Goal: Navigation & Orientation: Find specific page/section

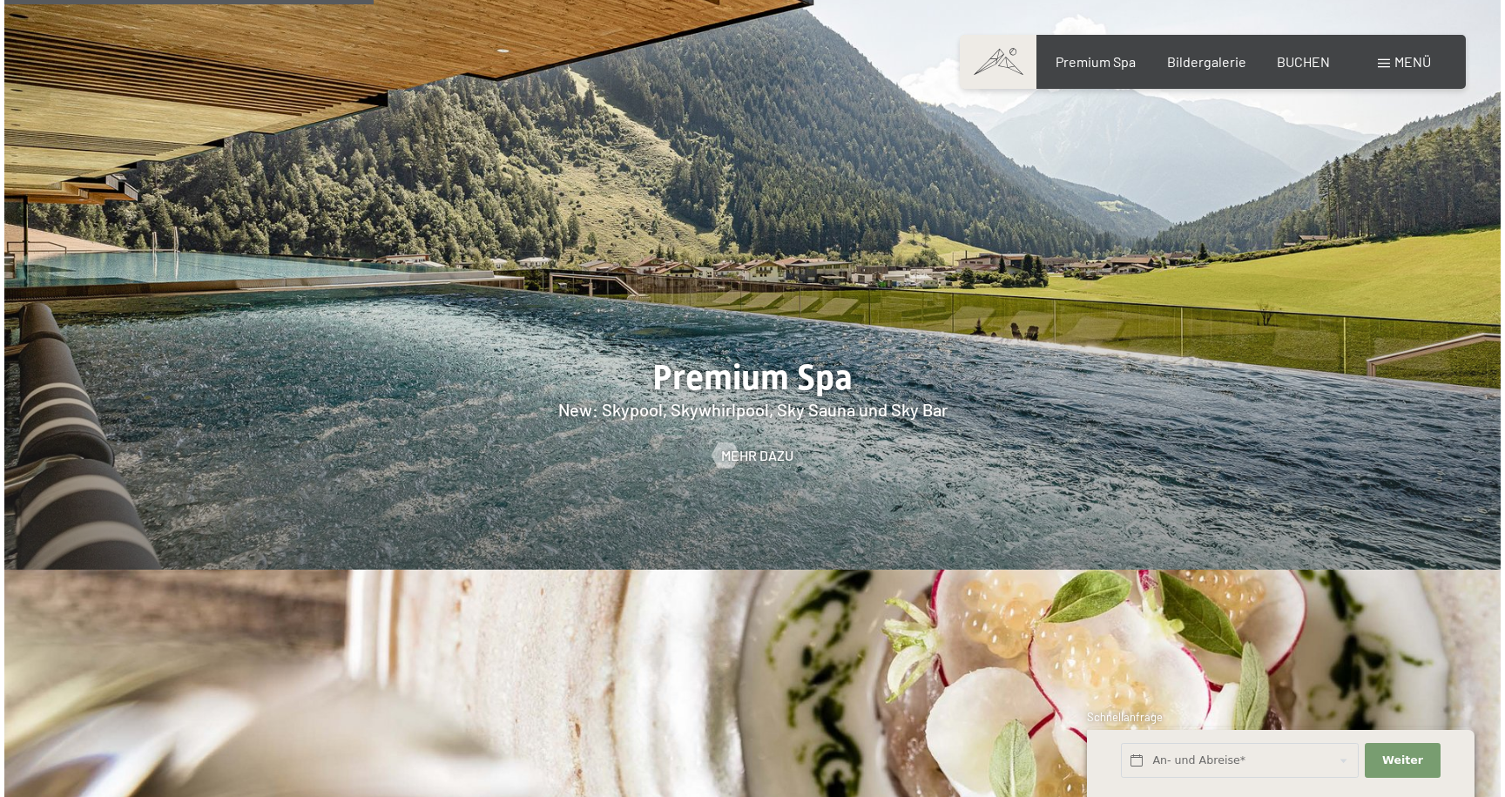
scroll to position [2394, 0]
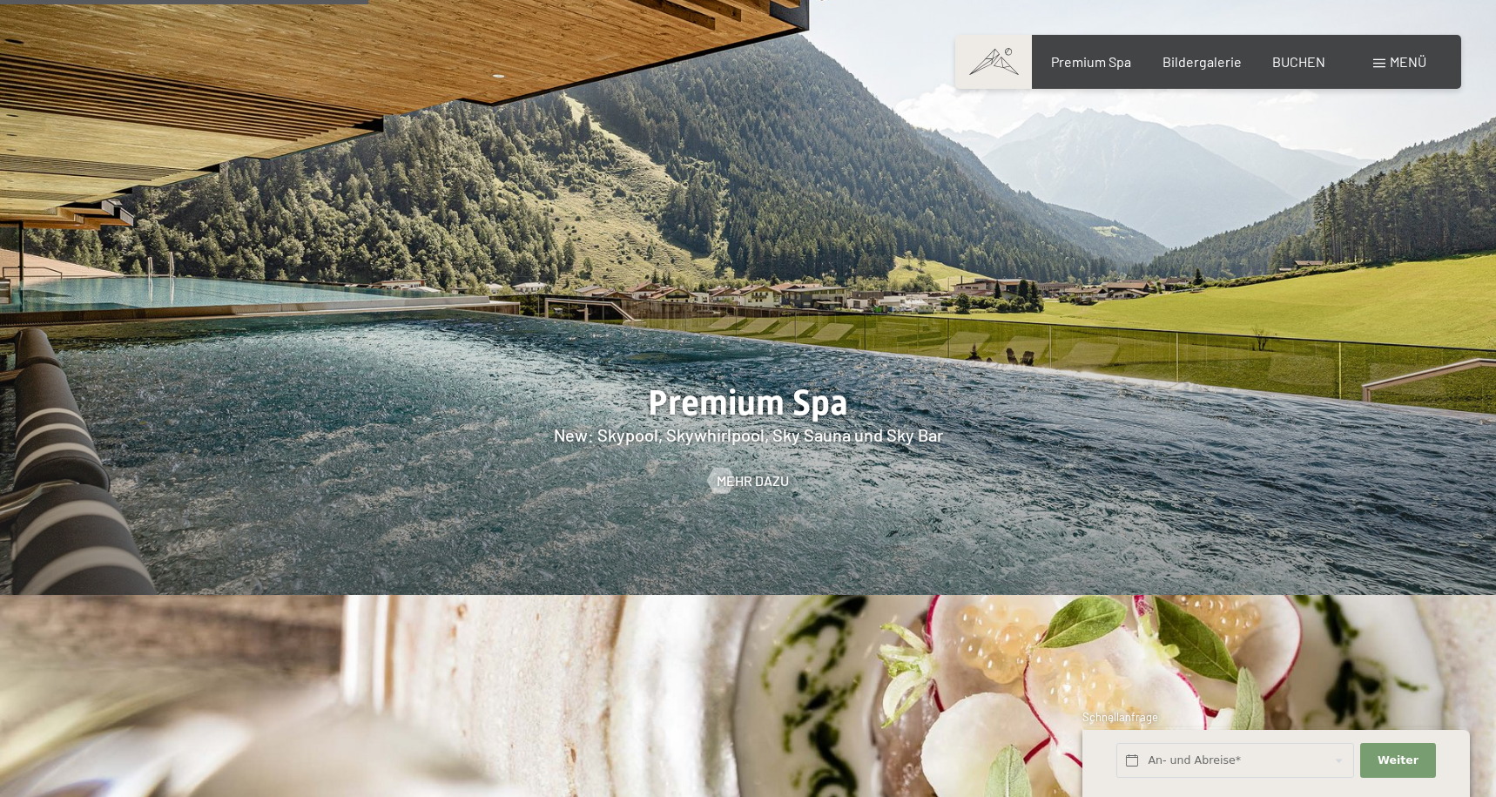
click at [1403, 59] on span "Menü" at bounding box center [1408, 61] width 37 height 17
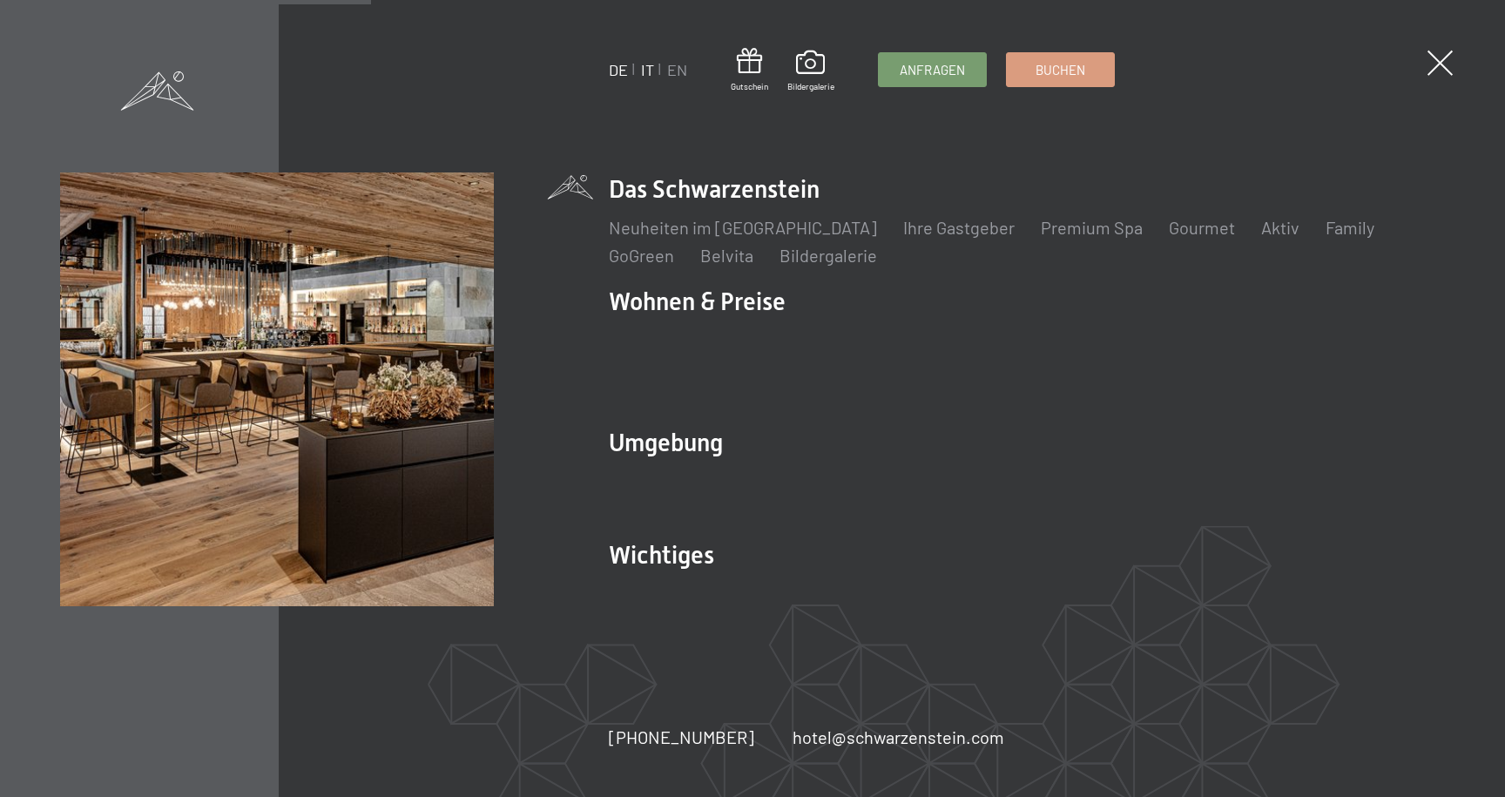
click at [650, 66] on link "IT" at bounding box center [647, 69] width 13 height 19
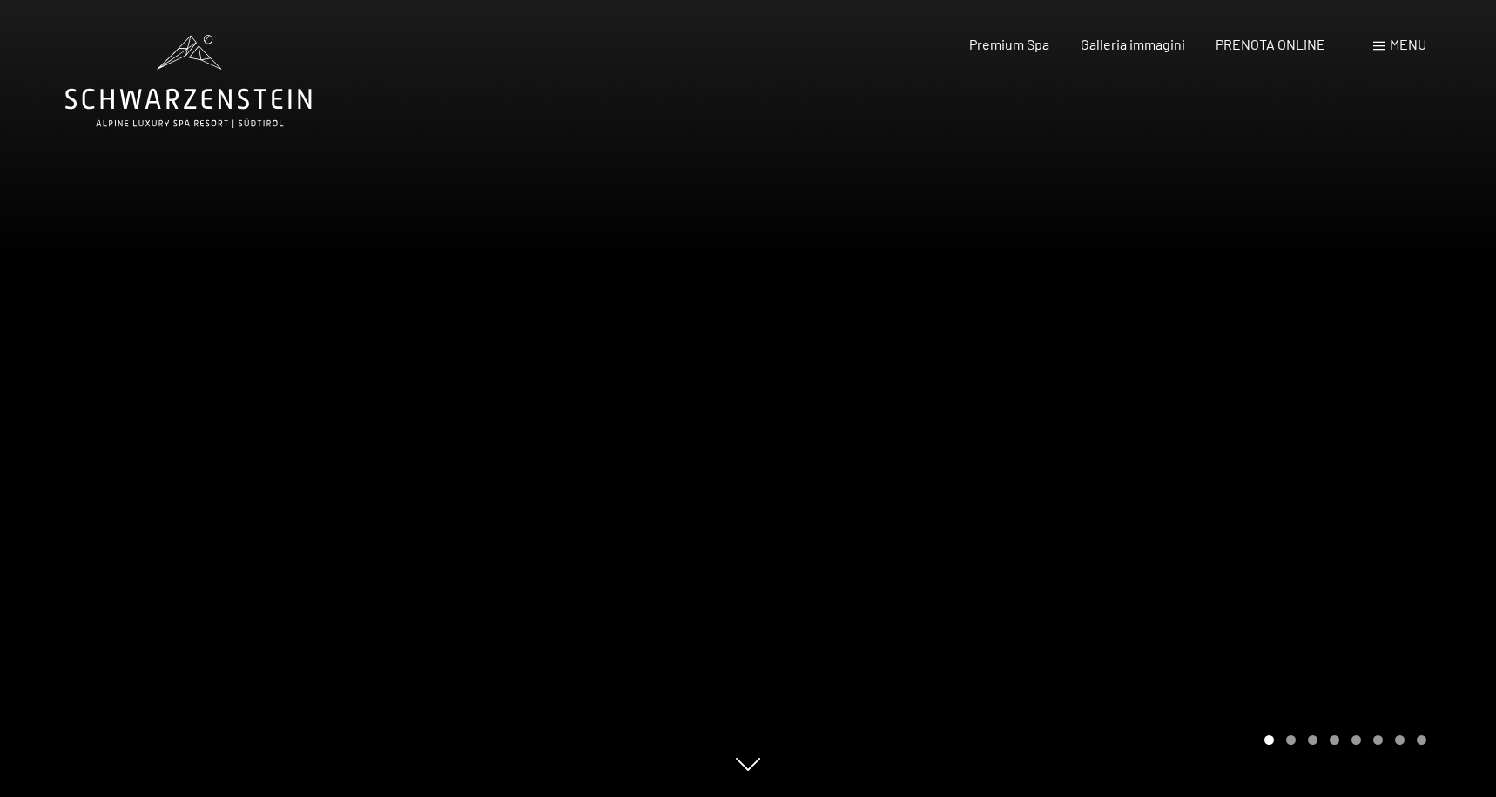
click at [1399, 51] on span "Menu" at bounding box center [1408, 44] width 37 height 17
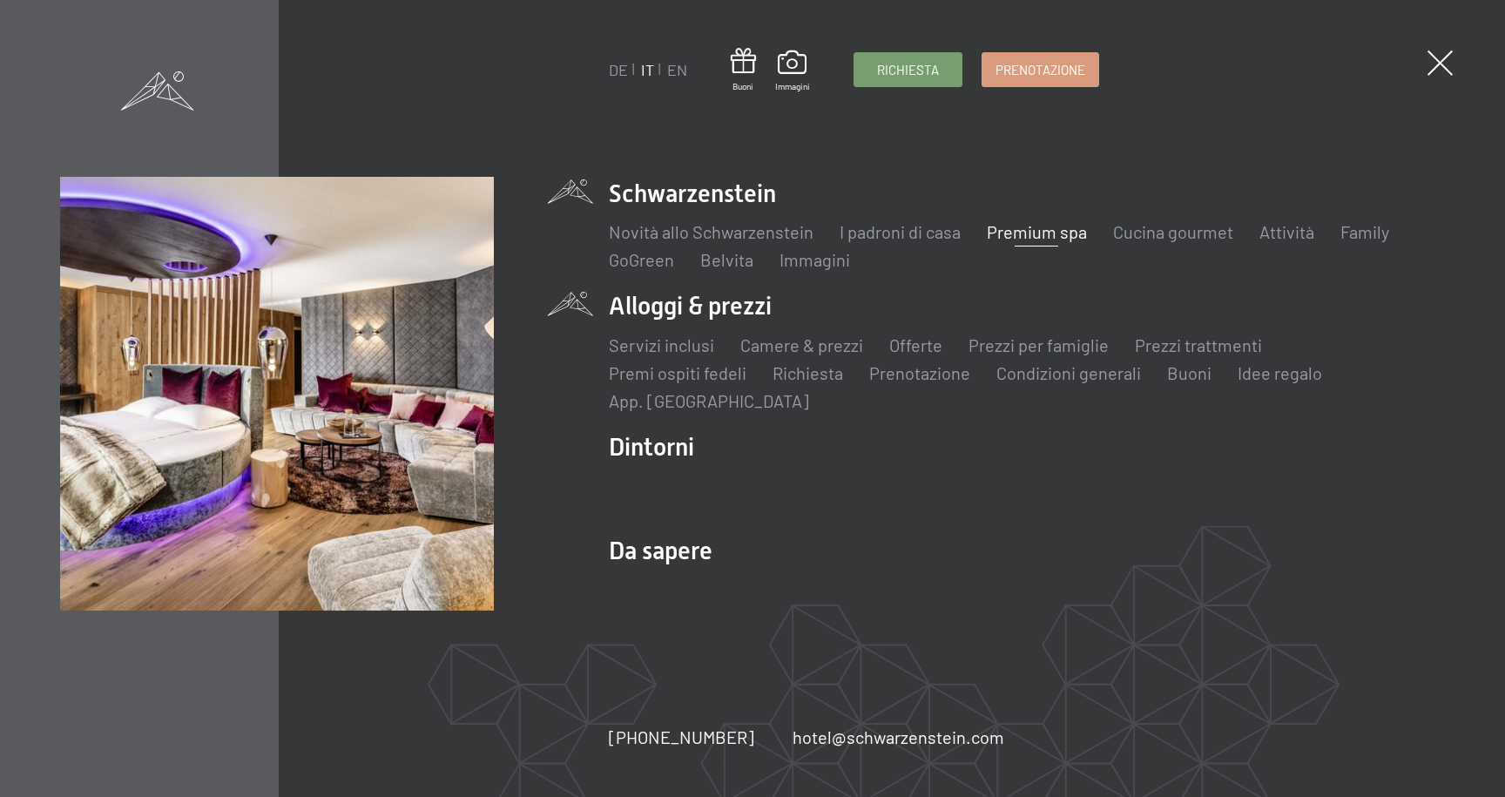
click at [713, 320] on li "Alloggi & prezzi Servizi inclusi Camere & prezzi Lista Offerte Lista Prezzi per…" at bounding box center [1027, 350] width 836 height 123
click at [795, 343] on link "Camere & prezzi" at bounding box center [801, 344] width 123 height 21
